Goal: Task Accomplishment & Management: Manage account settings

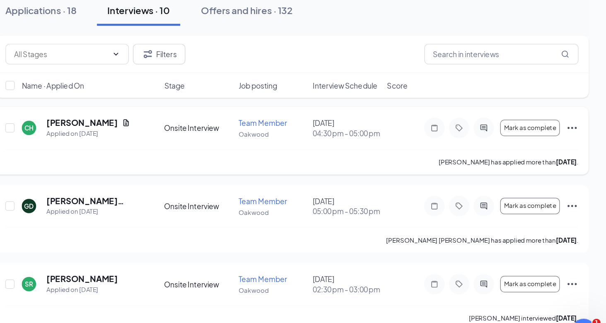
scroll to position [274, 0]
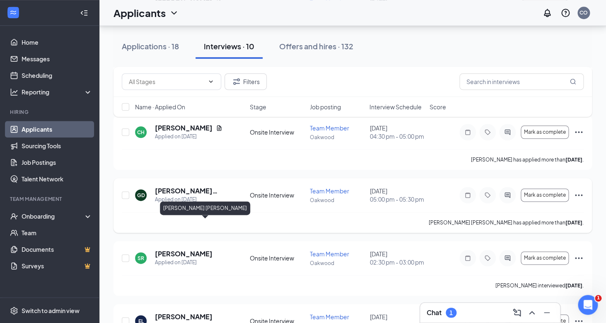
click at [179, 196] on h5 "[PERSON_NAME] [PERSON_NAME]" at bounding box center [191, 191] width 73 height 9
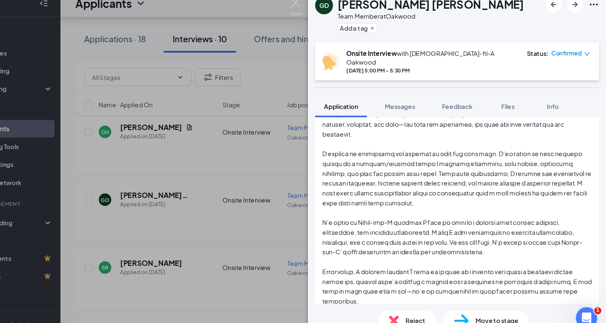
scroll to position [301, 0]
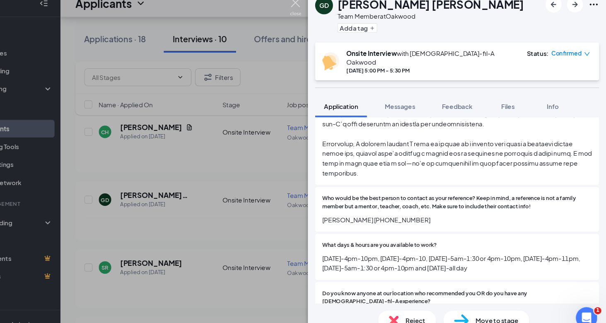
click at [320, 15] on img at bounding box center [318, 16] width 10 height 16
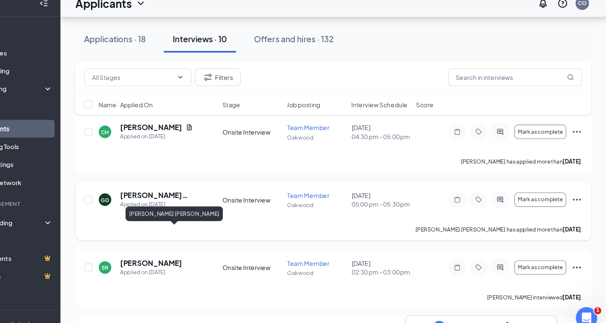
click at [195, 196] on h5 "[PERSON_NAME] [PERSON_NAME]" at bounding box center [191, 191] width 73 height 9
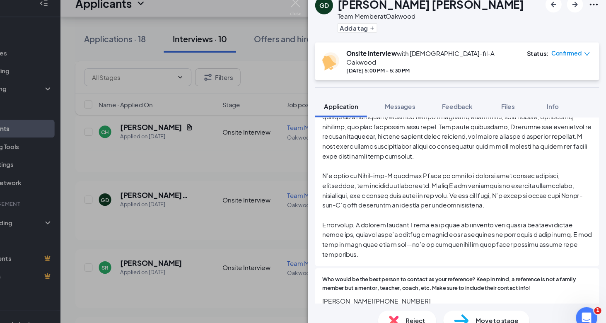
scroll to position [225, 0]
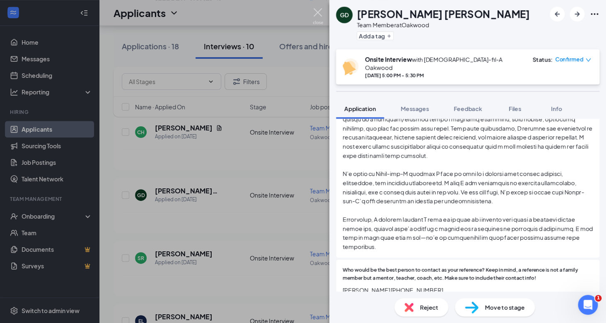
click at [320, 15] on img at bounding box center [318, 16] width 10 height 16
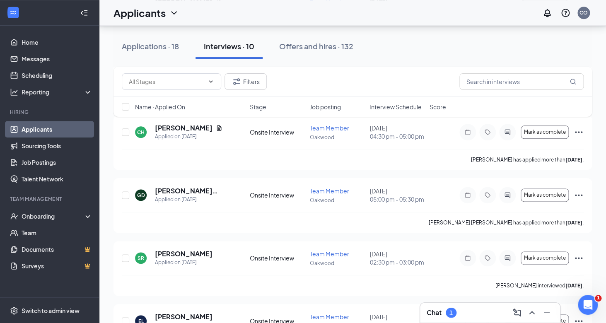
click at [447, 315] on div "1" at bounding box center [451, 313] width 11 height 10
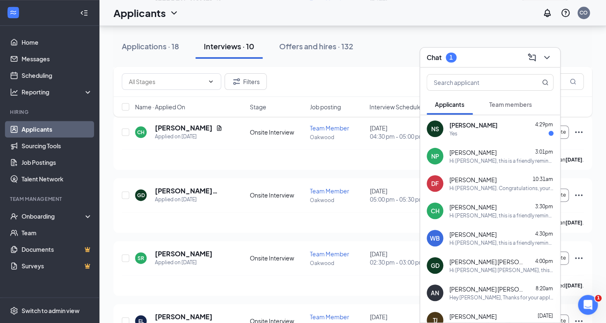
click at [477, 129] on span "[PERSON_NAME]" at bounding box center [474, 125] width 48 height 8
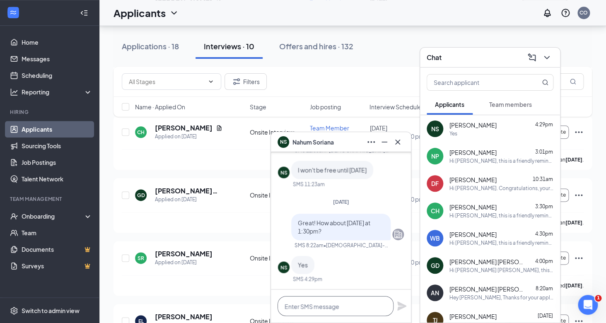
click at [315, 310] on textarea at bounding box center [336, 306] width 116 height 20
type textarea "Great - see you tomorrow at 1:30pm"
click at [402, 305] on icon "Plane" at bounding box center [402, 306] width 9 height 9
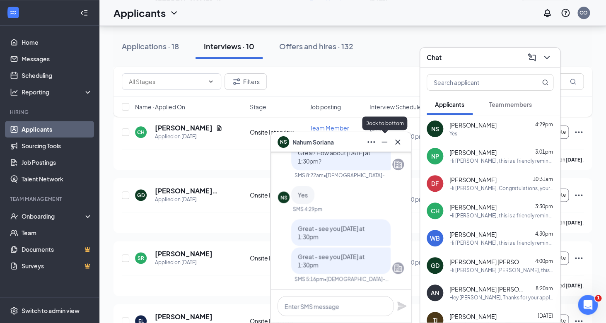
click at [387, 141] on icon "Minimize" at bounding box center [385, 142] width 10 height 10
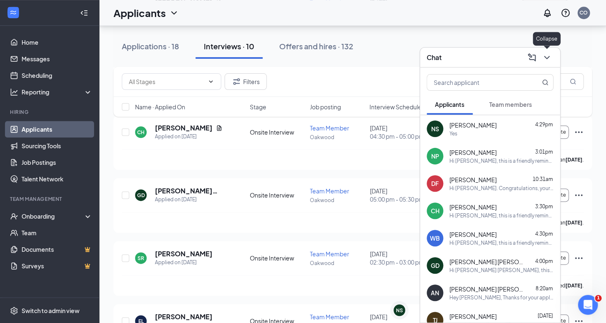
click at [548, 57] on icon "ChevronDown" at bounding box center [547, 58] width 10 height 10
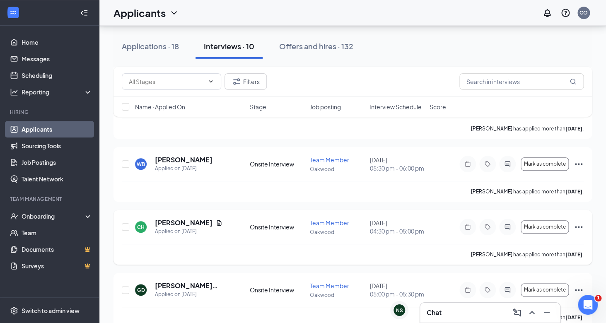
scroll to position [156, 0]
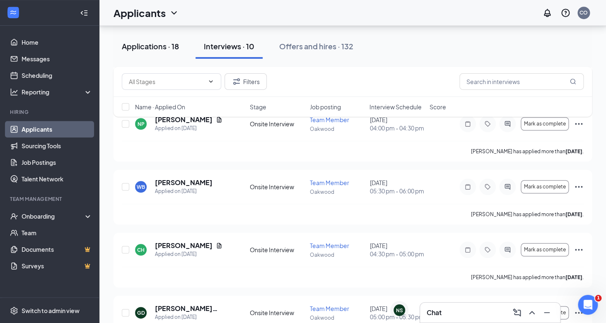
click at [171, 43] on div "Applications · 18" at bounding box center [150, 46] width 57 height 10
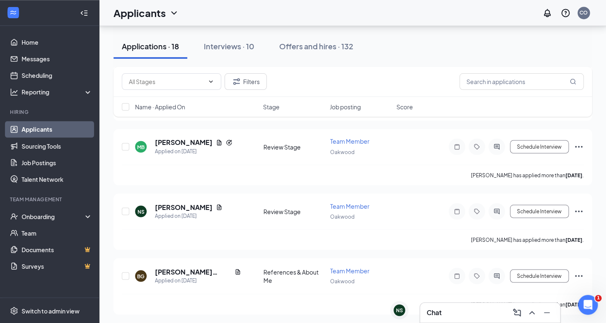
scroll to position [486, 0]
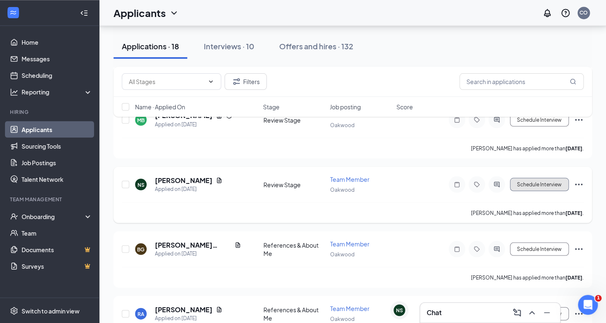
click at [545, 183] on button "Schedule Interview" at bounding box center [539, 184] width 59 height 13
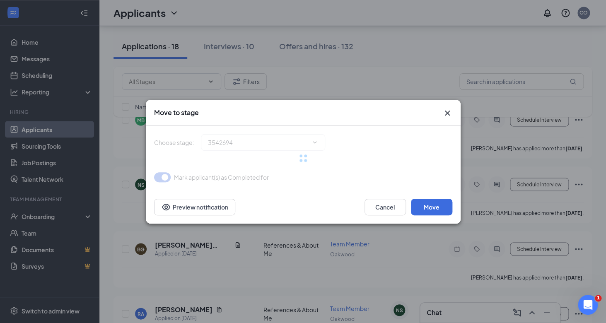
type input "Onsite Interview (next stage)"
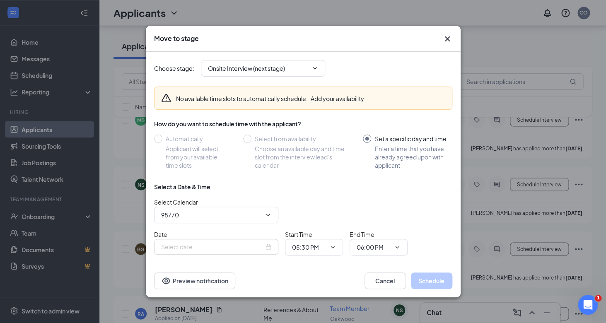
type input "Chick-fil-A Oakwood's Calendar"
click at [231, 250] on input "Sep 15, 2025" at bounding box center [212, 247] width 103 height 9
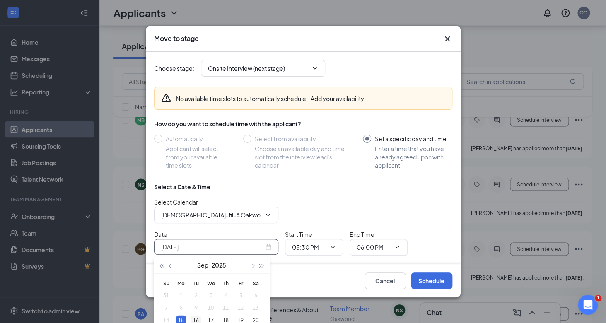
type input "Sep 16, 2025"
click at [196, 320] on div "16" at bounding box center [196, 320] width 10 height 10
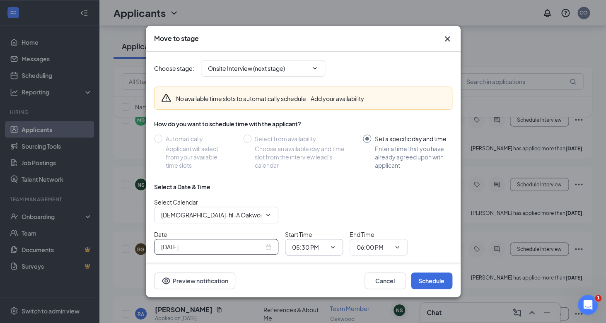
click at [304, 246] on input "05:30 PM" at bounding box center [309, 247] width 34 height 9
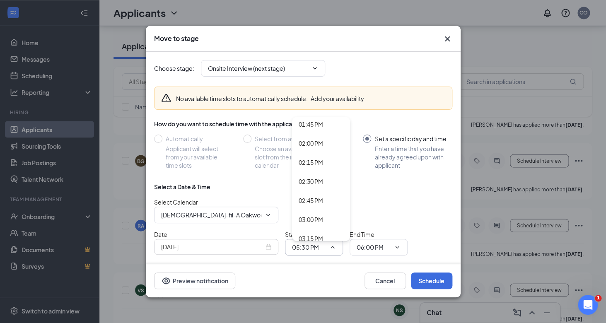
scroll to position [1017, 0]
click at [315, 140] on div "01:30 PM" at bounding box center [311, 139] width 24 height 9
type input "01:30 PM"
click at [379, 252] on span "06:00 PM" at bounding box center [379, 247] width 58 height 17
click at [397, 251] on icon "ChevronDown" at bounding box center [397, 247] width 7 height 7
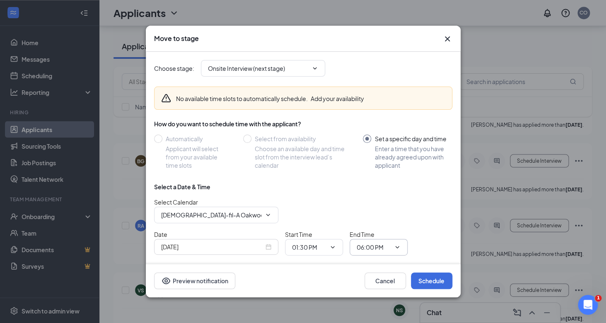
click at [400, 245] on icon "ChevronDown" at bounding box center [397, 247] width 7 height 7
click at [386, 245] on input "06:00 PM" at bounding box center [374, 247] width 34 height 9
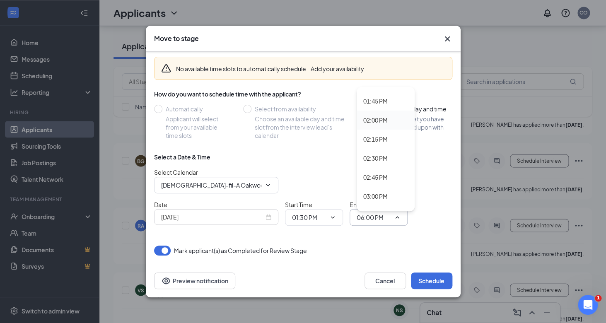
click at [381, 114] on div "02:00 PM" at bounding box center [386, 120] width 58 height 19
type input "02:00 PM"
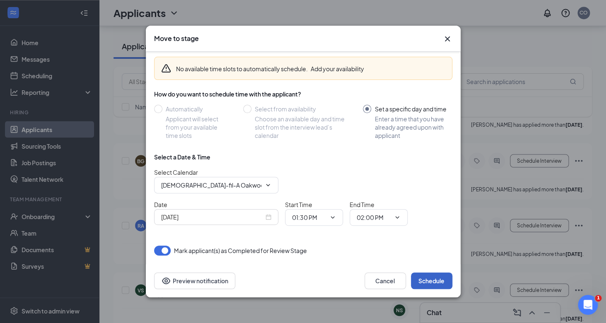
click at [434, 283] on button "Schedule" at bounding box center [431, 281] width 41 height 17
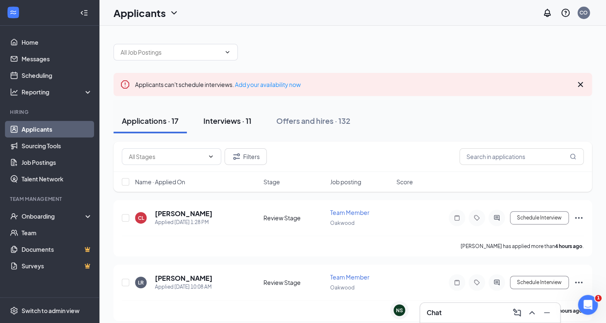
click at [227, 119] on div "Interviews · 11" at bounding box center [228, 121] width 48 height 10
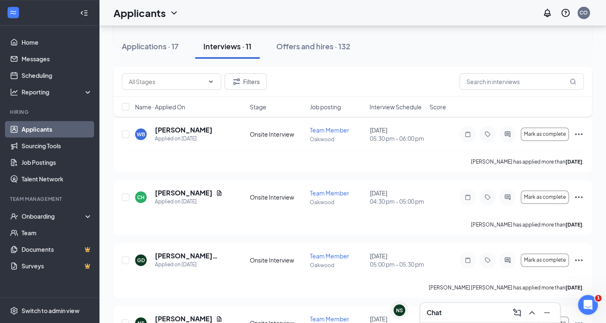
scroll to position [214, 0]
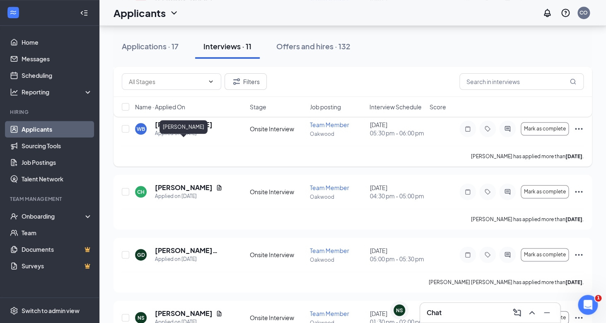
click at [199, 129] on h5 "[PERSON_NAME]" at bounding box center [184, 124] width 58 height 9
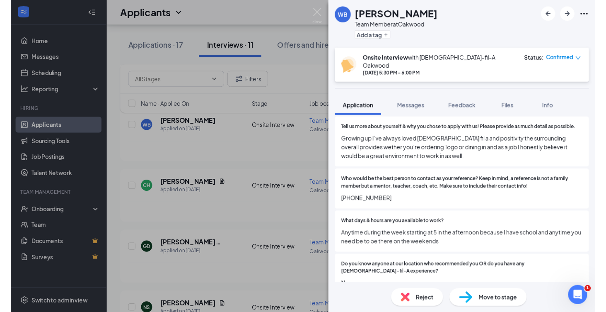
scroll to position [133, 0]
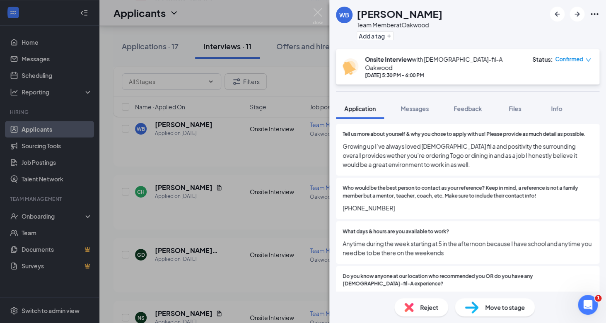
click at [223, 185] on div "WB [PERSON_NAME] Team Member at Oakwood Add a tag Onsite Interview with [DEMOGR…" at bounding box center [303, 161] width 606 height 323
